Goal: Transaction & Acquisition: Purchase product/service

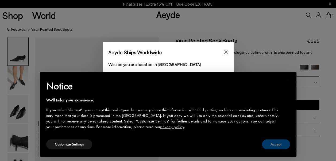
click at [274, 143] on button "Accept" at bounding box center [276, 144] width 28 height 10
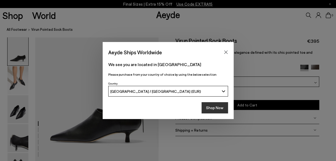
click at [212, 109] on button "Shop Now" at bounding box center [214, 107] width 26 height 11
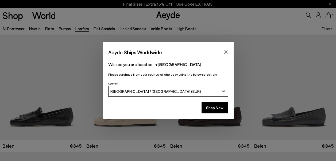
click at [219, 110] on button "Shop Now" at bounding box center [214, 107] width 26 height 11
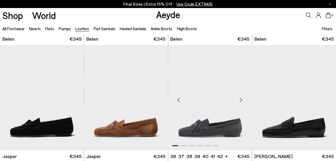
scroll to position [134, 0]
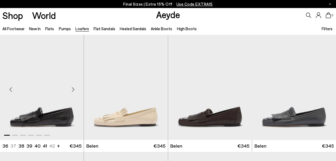
click at [33, 105] on img "1 / 6" at bounding box center [42, 86] width 84 height 105
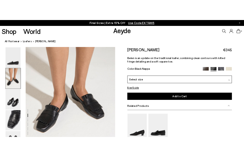
scroll to position [80, 0]
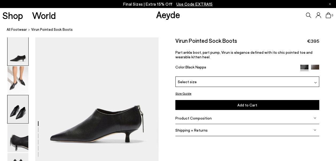
click at [19, 111] on img at bounding box center [17, 109] width 21 height 28
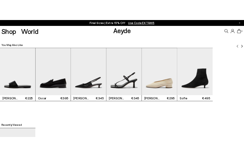
scroll to position [782, 0]
